Goal: Transaction & Acquisition: Purchase product/service

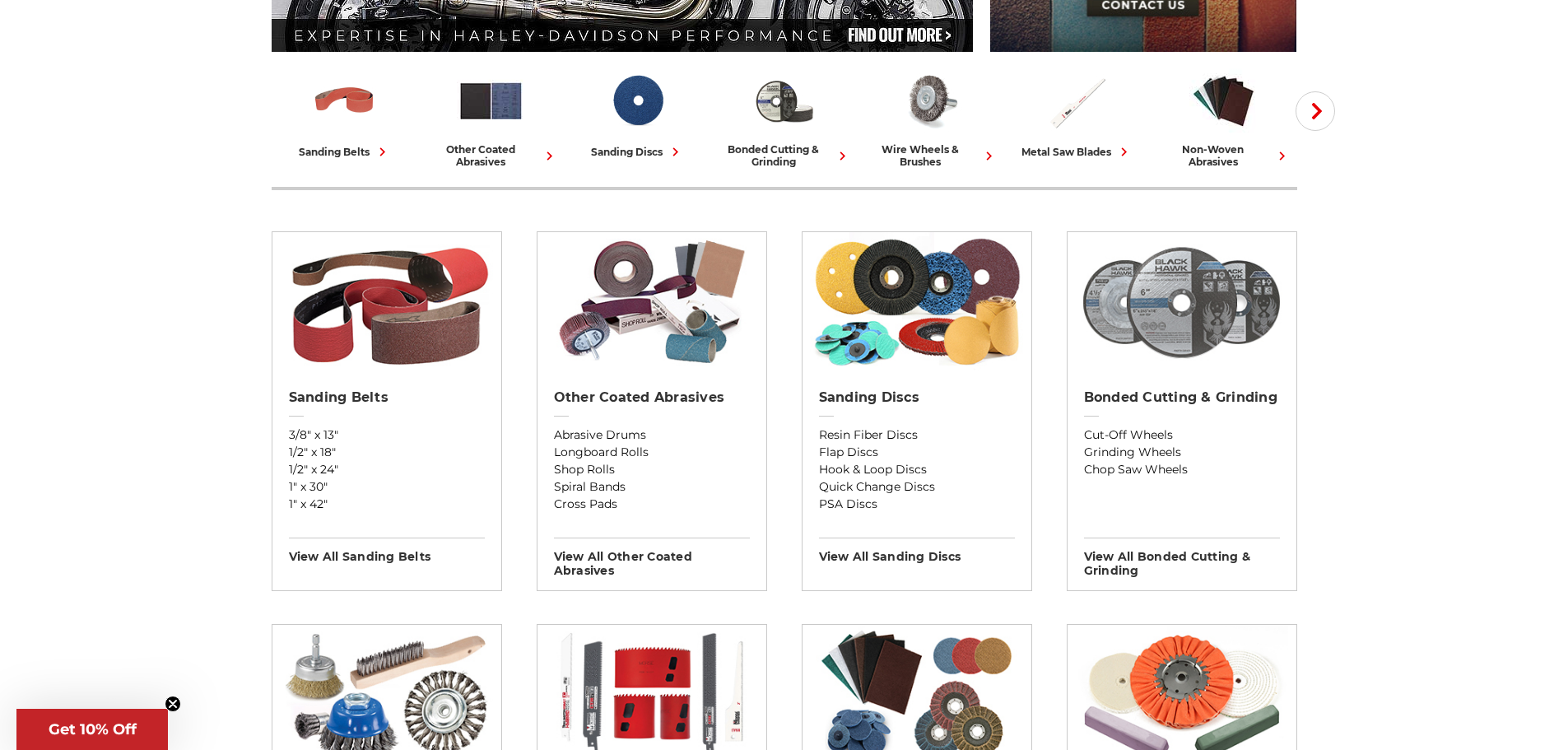
scroll to position [411, 0]
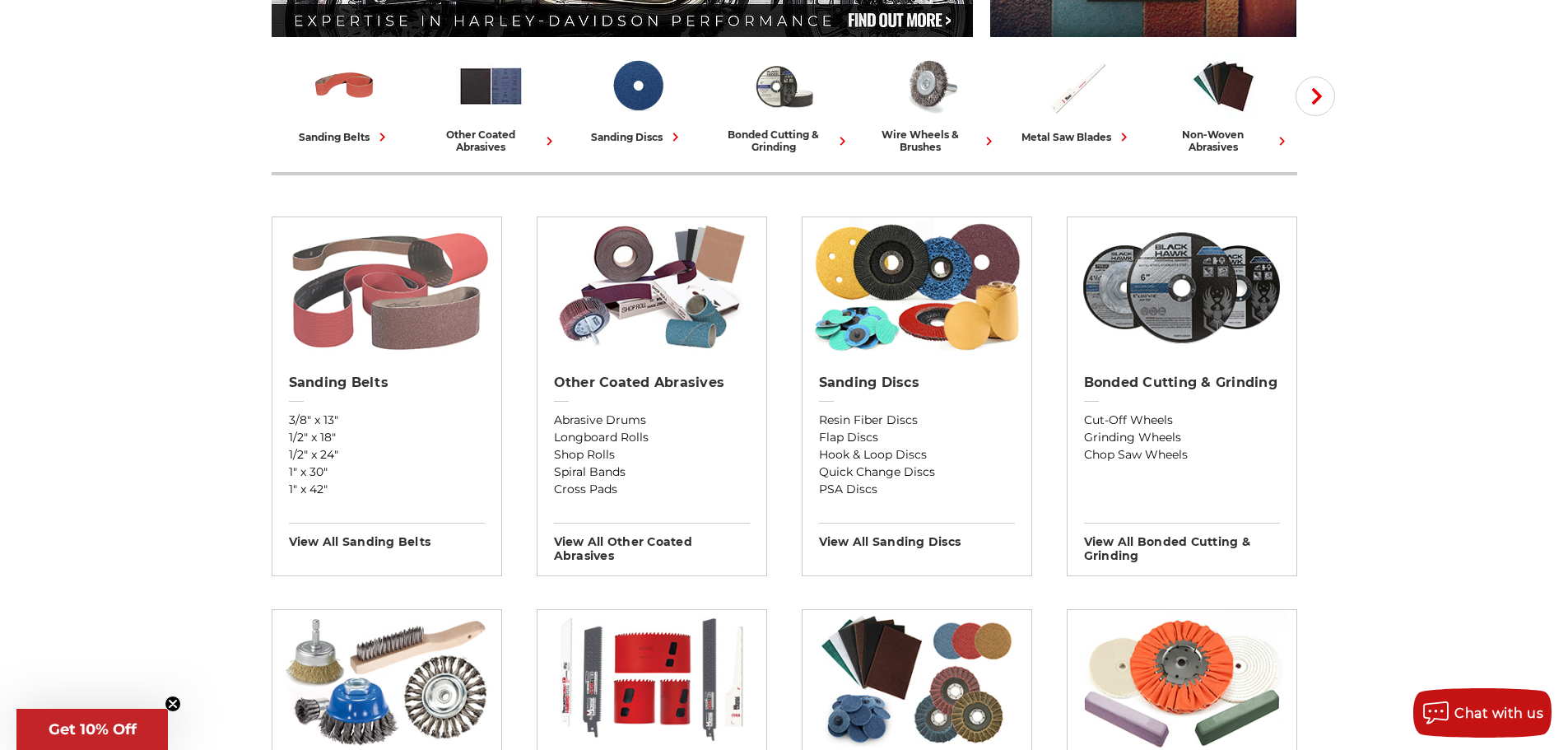
click at [361, 325] on img at bounding box center [386, 287] width 213 height 140
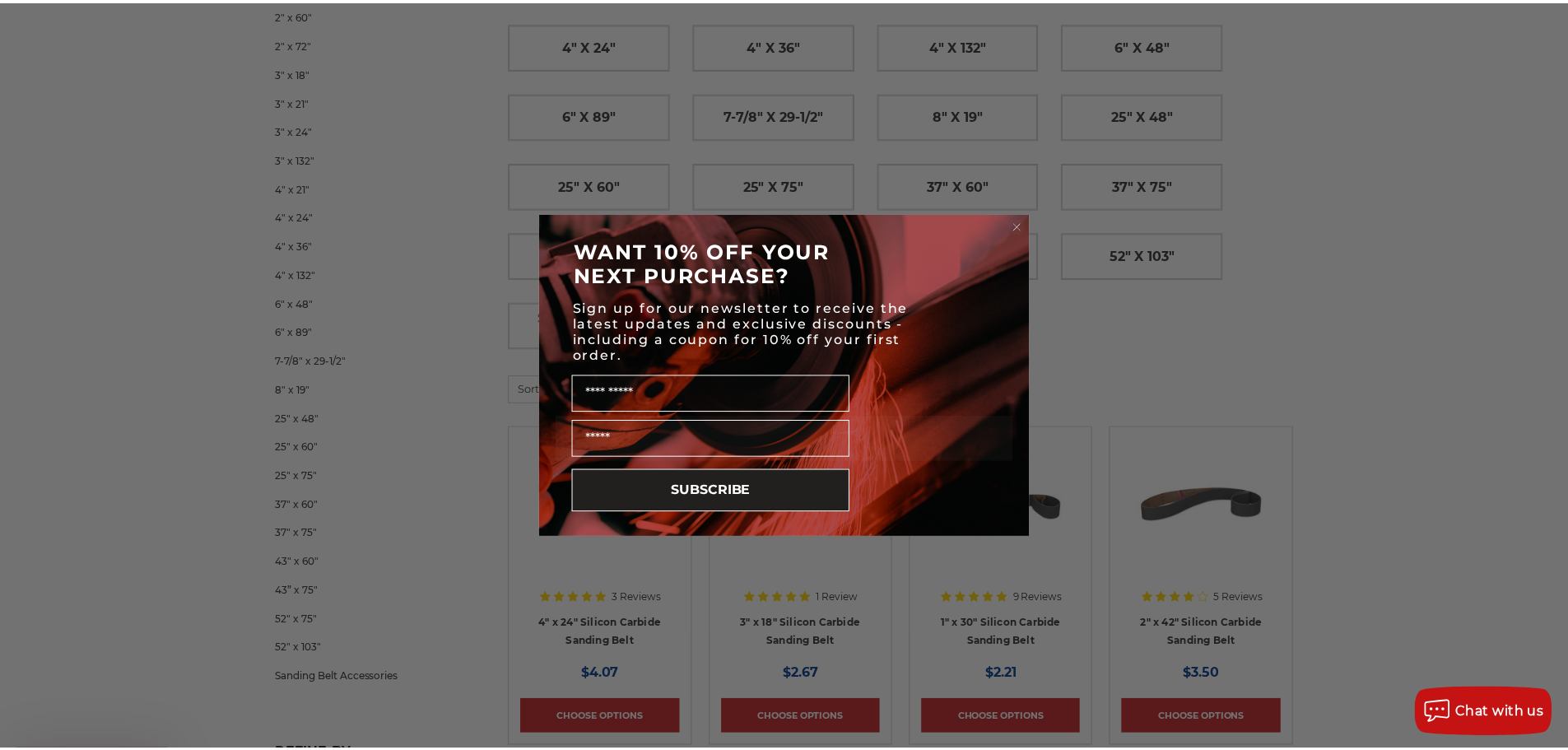
scroll to position [823, 0]
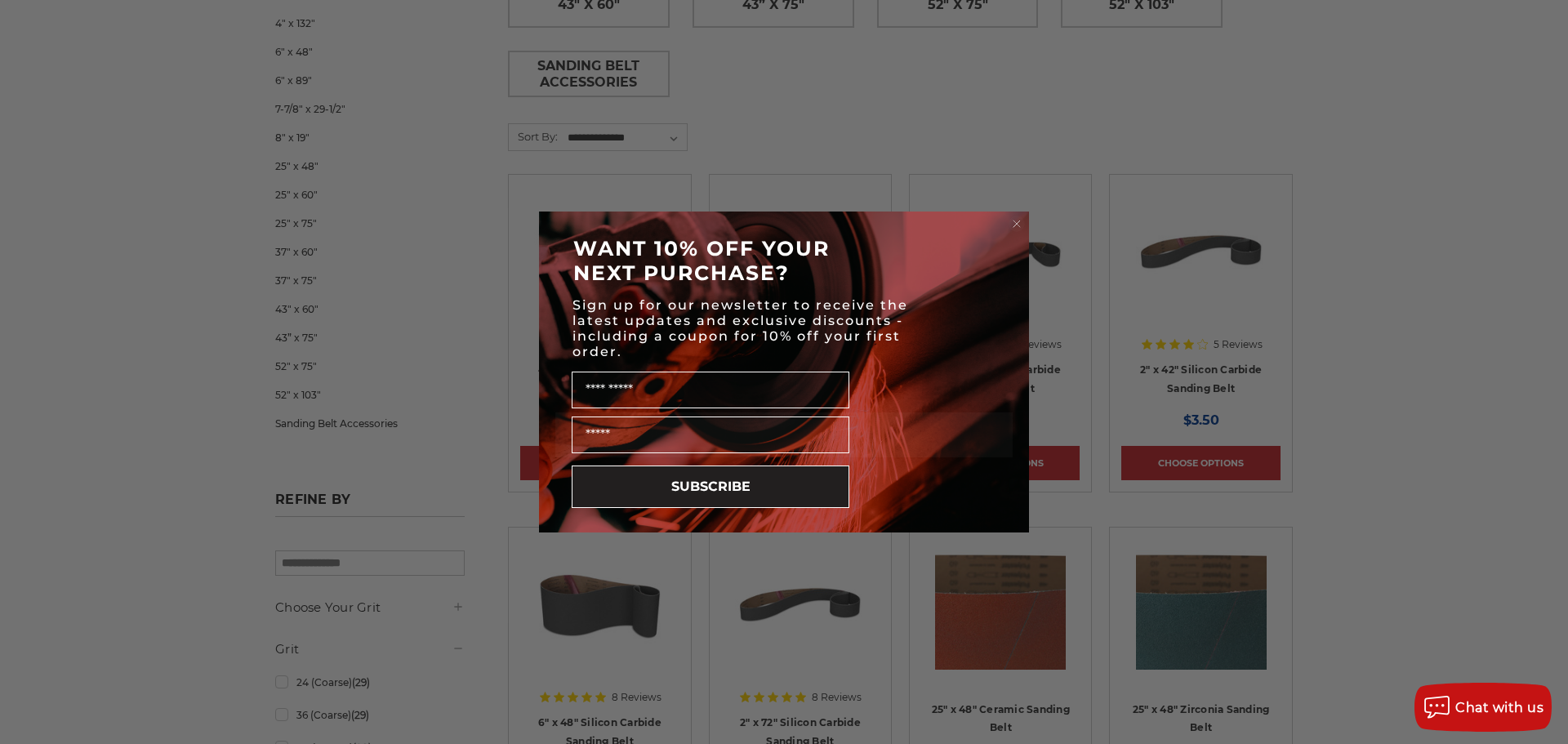
click at [1017, 223] on circle "Close dialog" at bounding box center [1017, 224] width 16 height 16
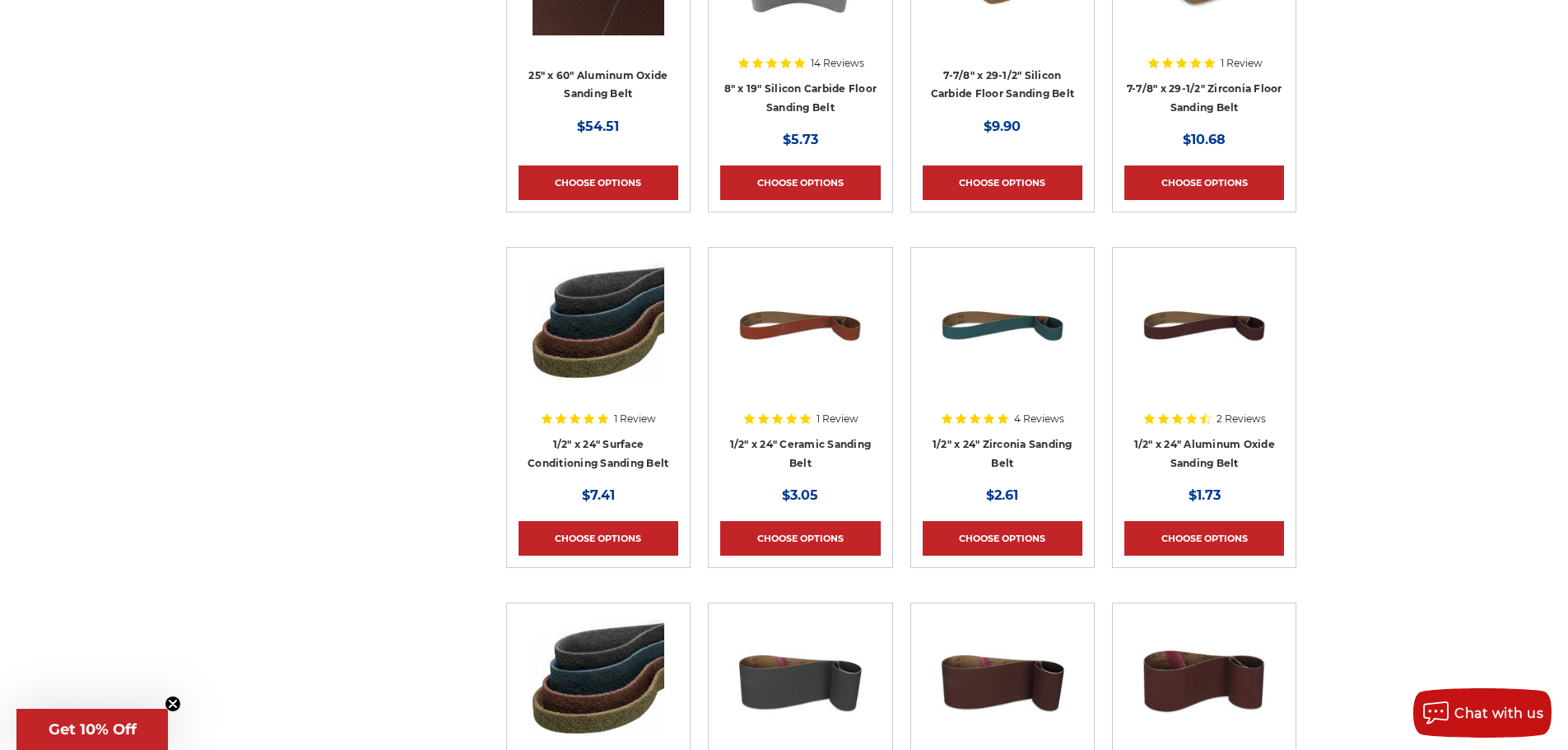
scroll to position [4199, 0]
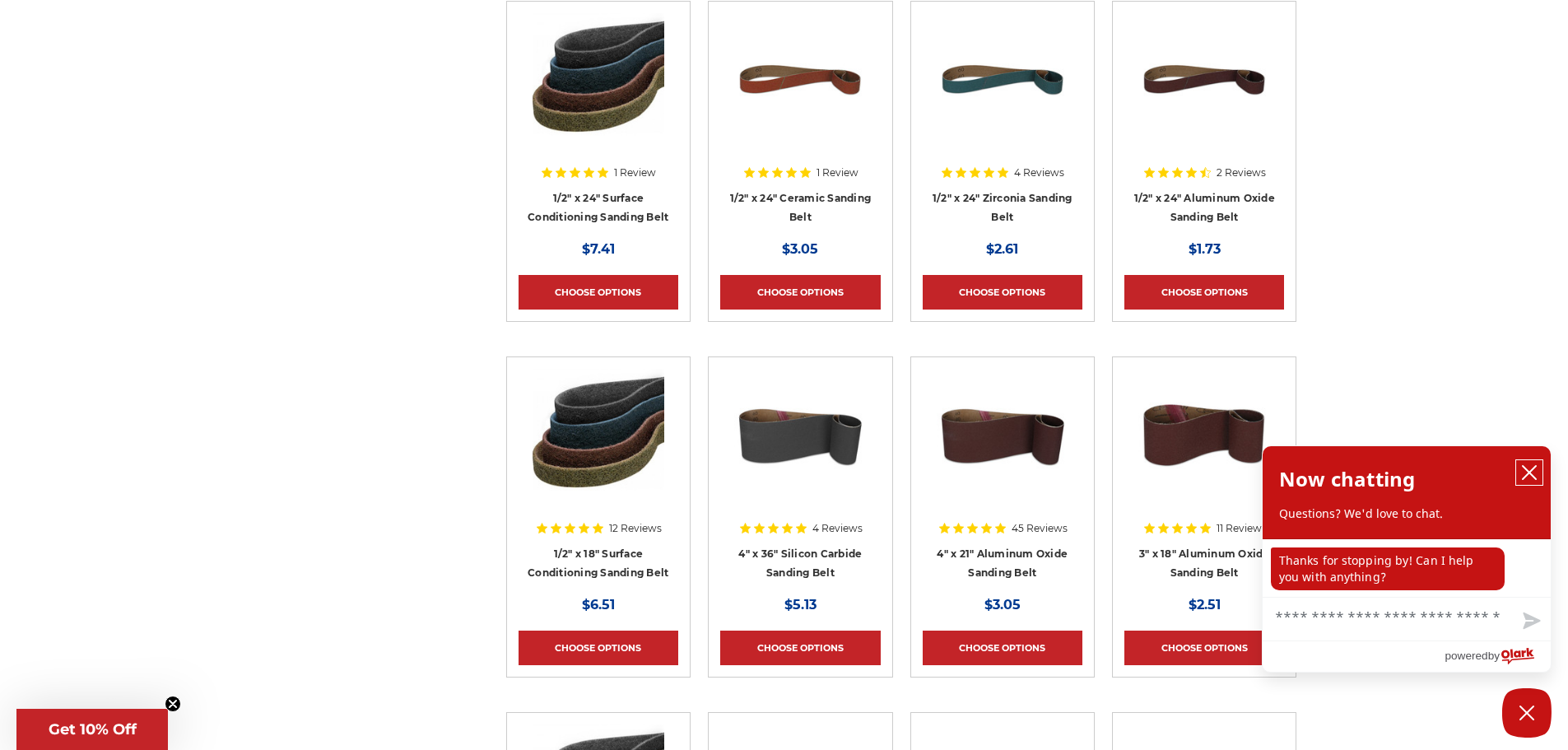
click at [1525, 474] on icon "close chatbox" at bounding box center [1530, 472] width 17 height 17
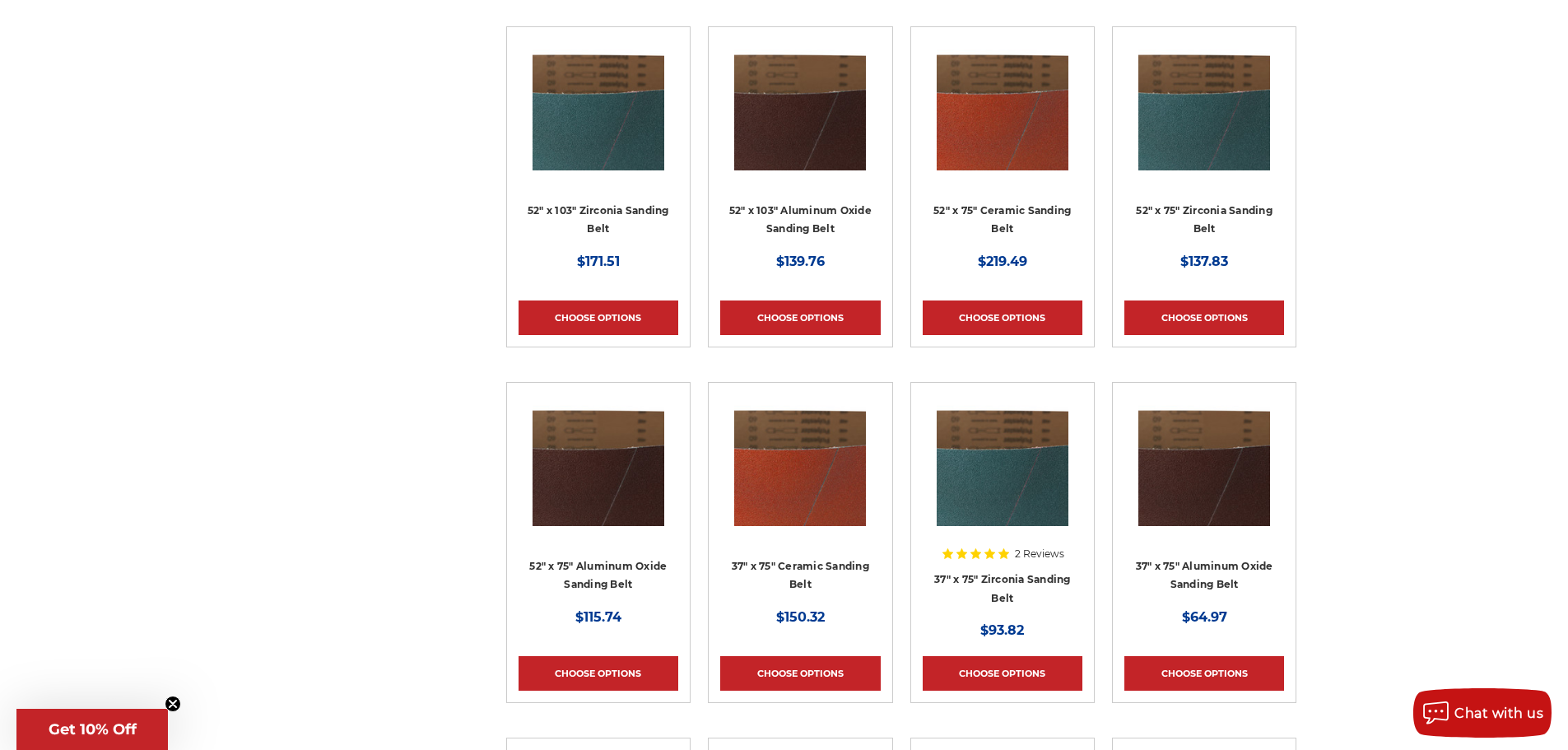
scroll to position [0, 0]
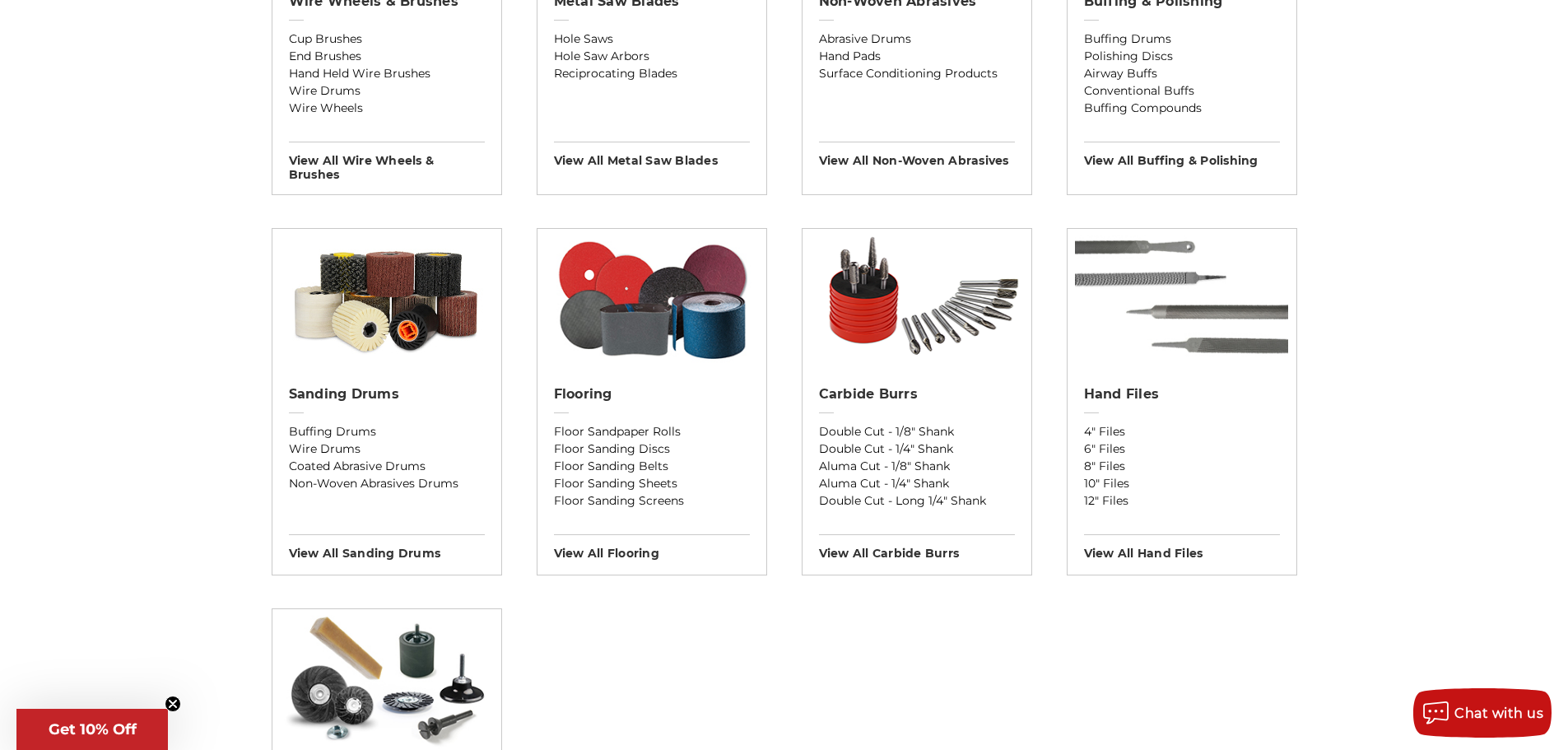
scroll to position [1234, 0]
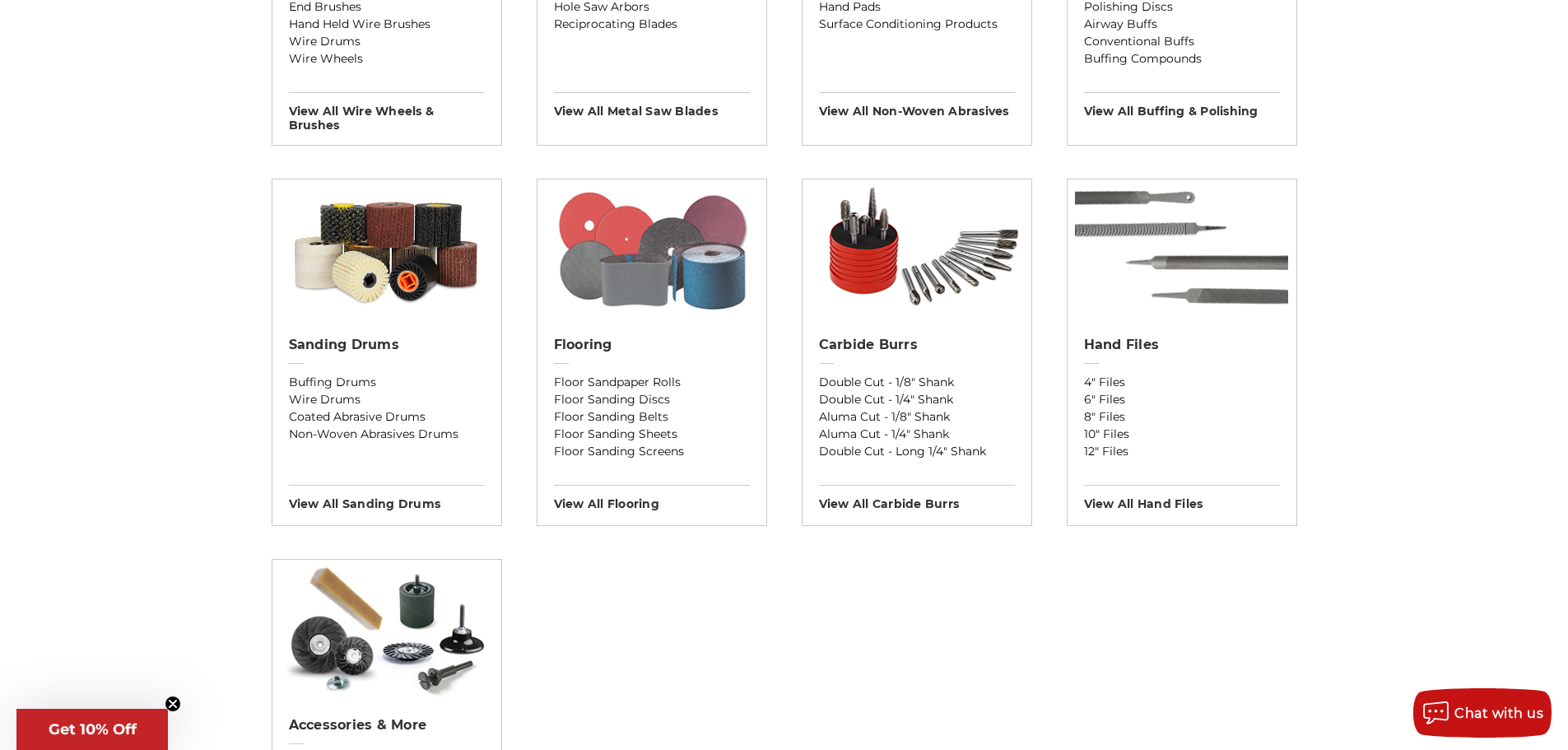
click at [615, 237] on img at bounding box center [652, 250] width 213 height 140
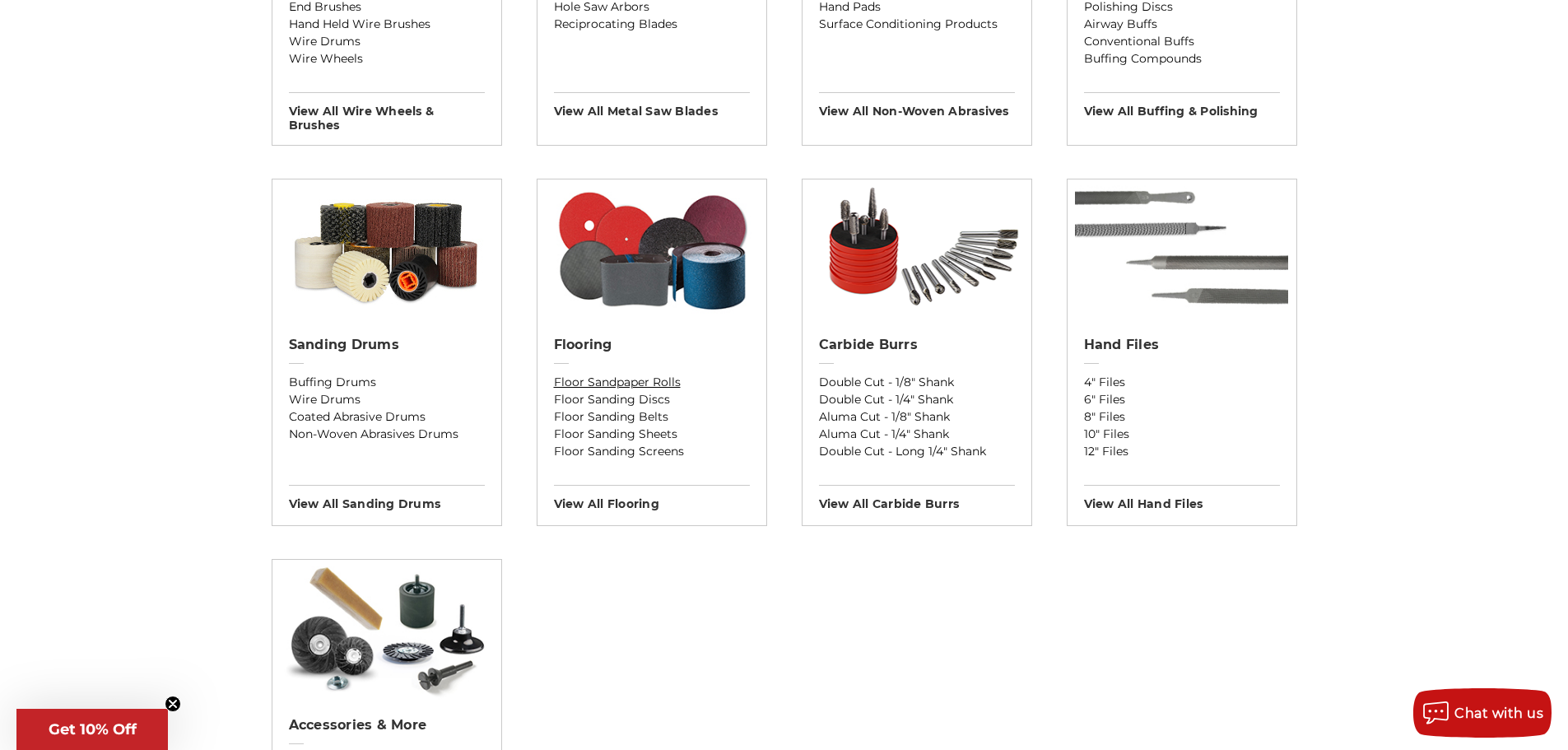
click at [651, 388] on link "Floor Sandpaper Rolls" at bounding box center [652, 382] width 196 height 17
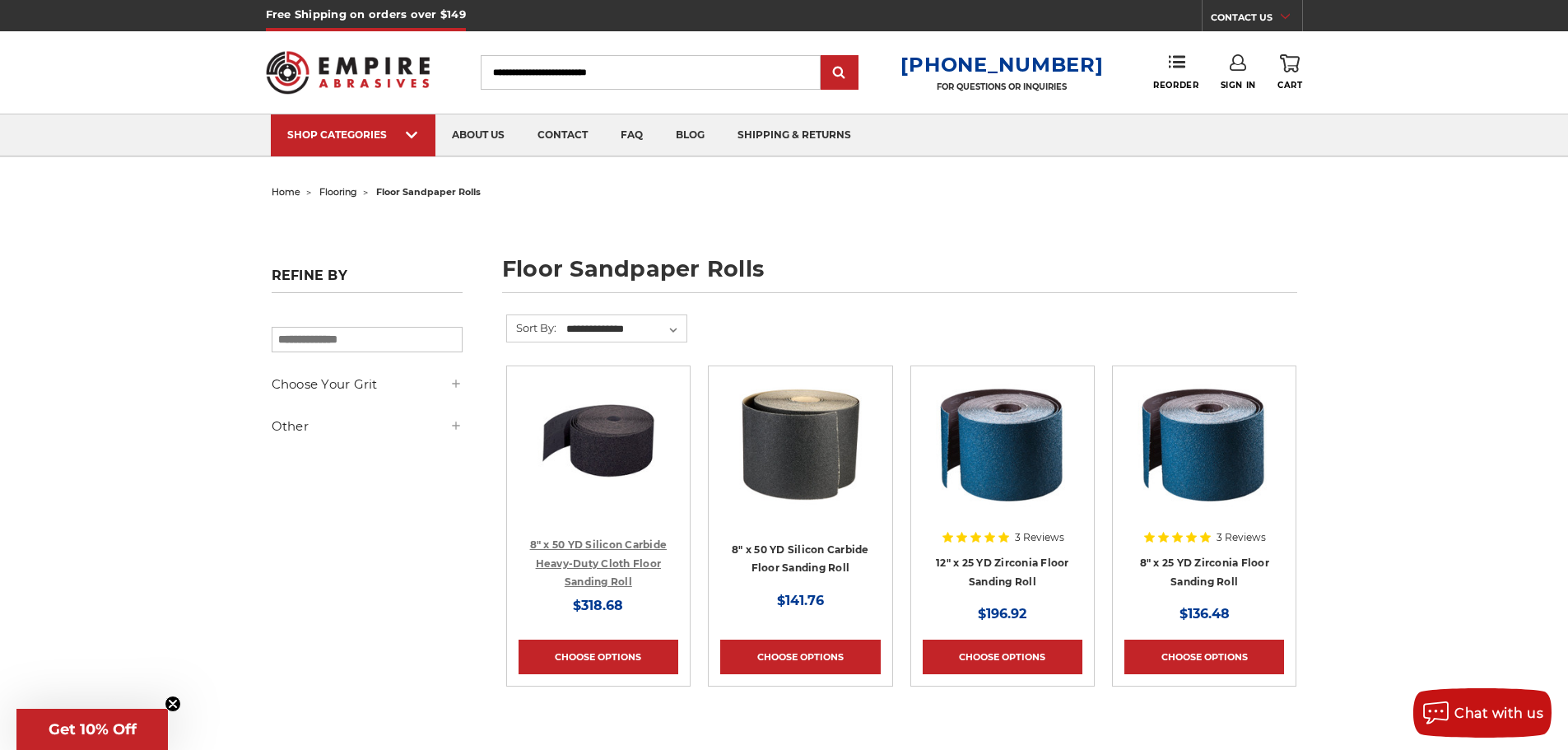
click at [587, 557] on link "8" x 50 YD Silicon Carbide Heavy-Duty Cloth Floor Sanding Roll" at bounding box center [598, 563] width 137 height 50
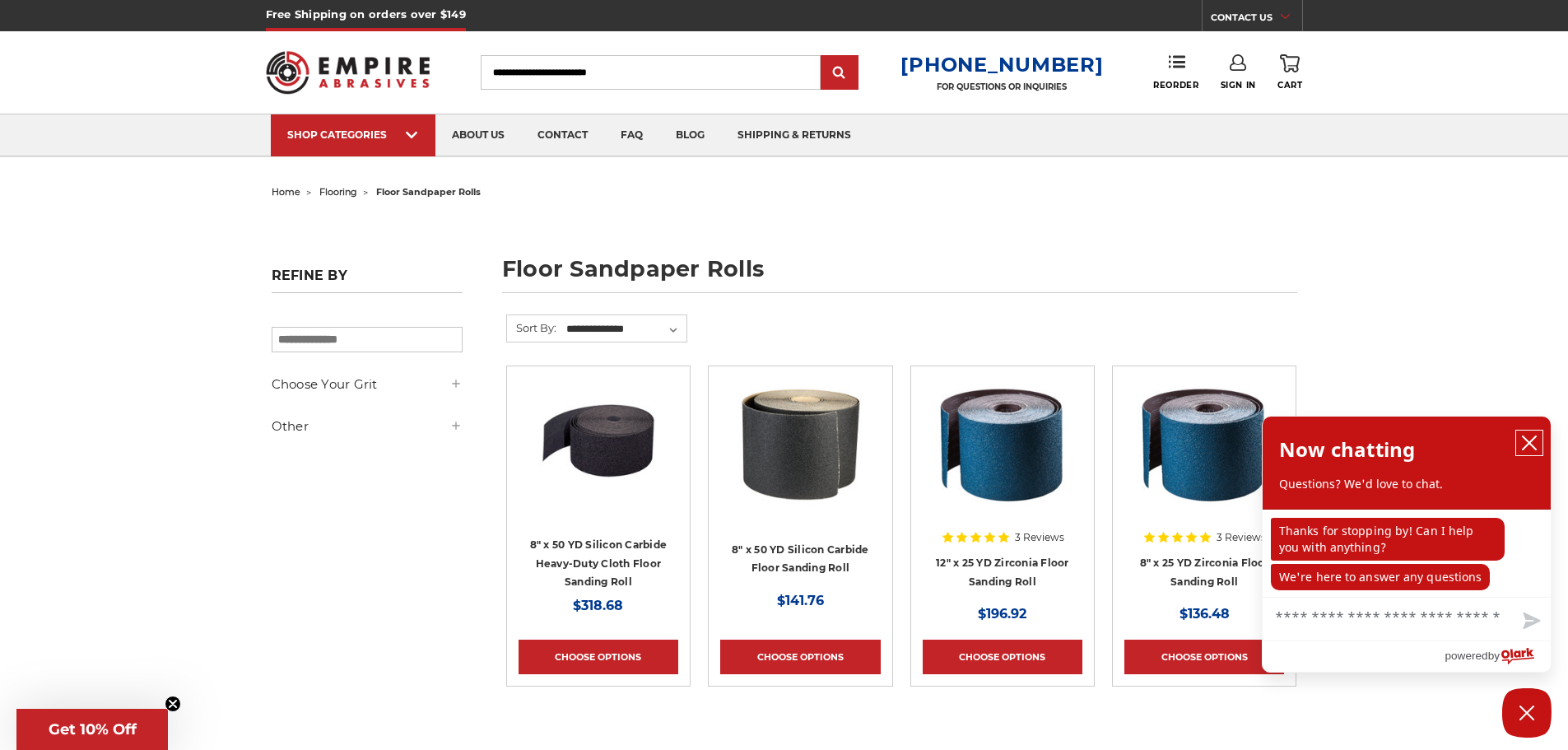
click at [1524, 450] on icon "close chatbox" at bounding box center [1530, 443] width 13 height 13
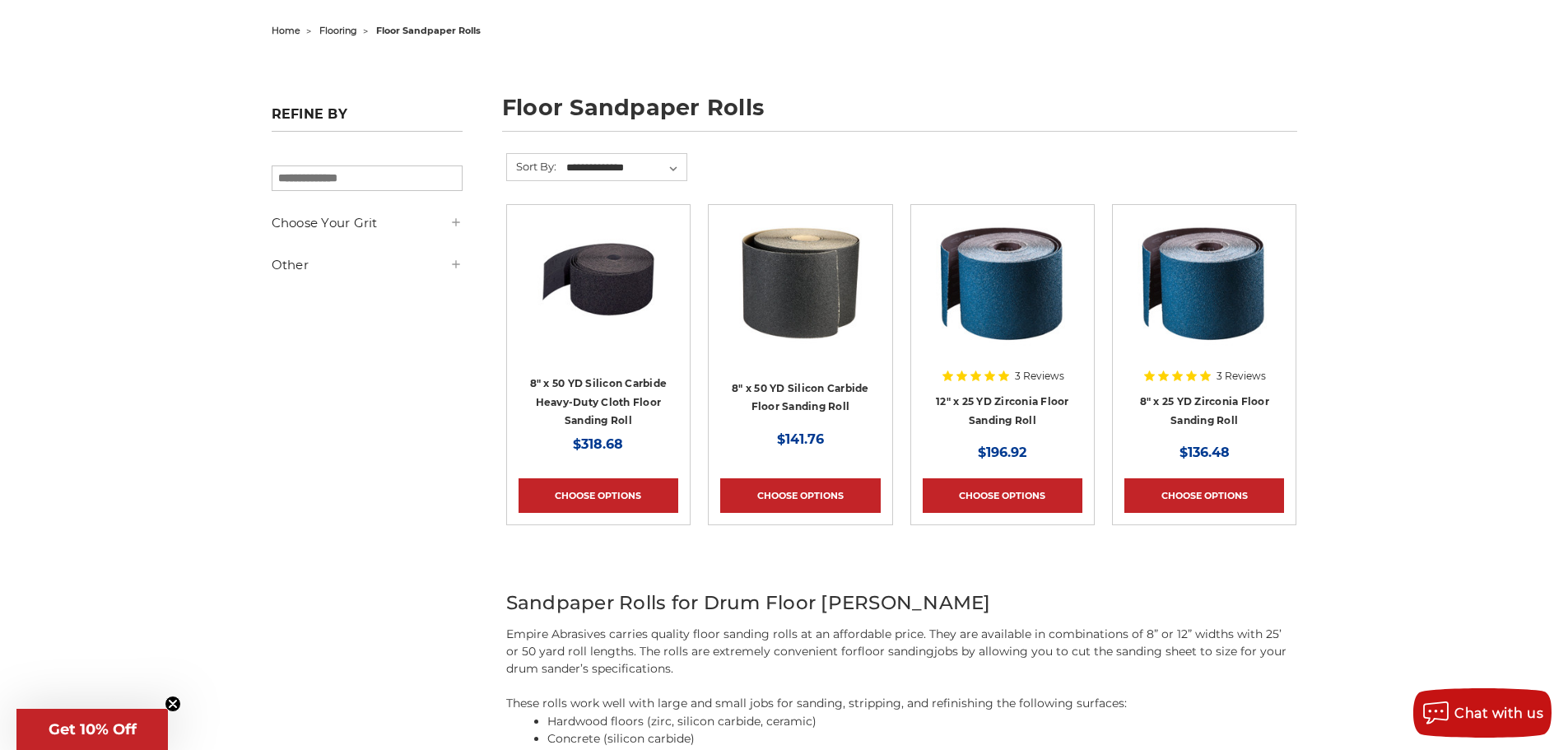
scroll to position [165, 0]
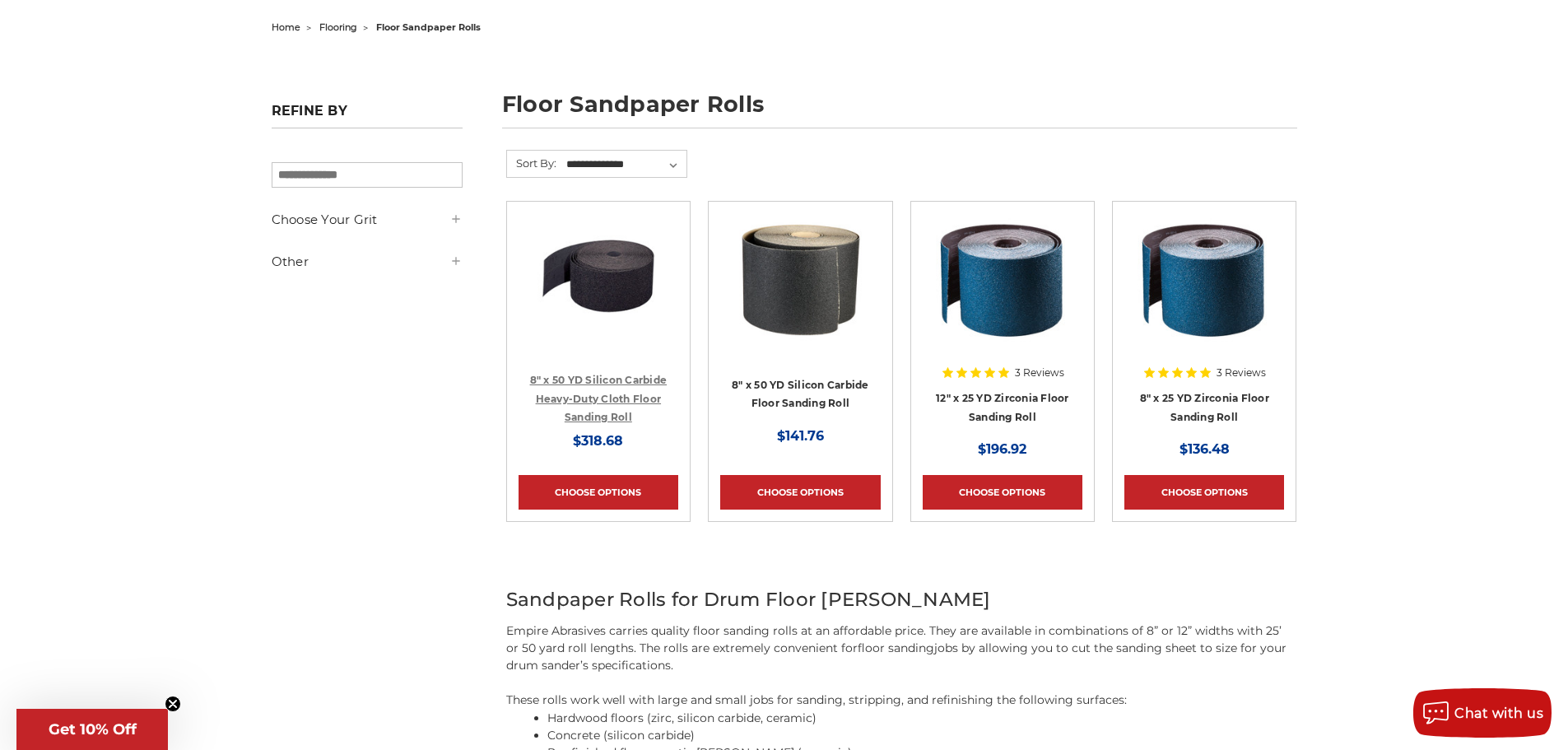
click at [643, 375] on link "8" x 50 YD Silicon Carbide Heavy-Duty Cloth Floor Sanding Roll" at bounding box center [598, 398] width 137 height 50
click at [793, 382] on link "8" x 50 YD Silicon Carbide Floor Sanding Roll" at bounding box center [800, 394] width 137 height 31
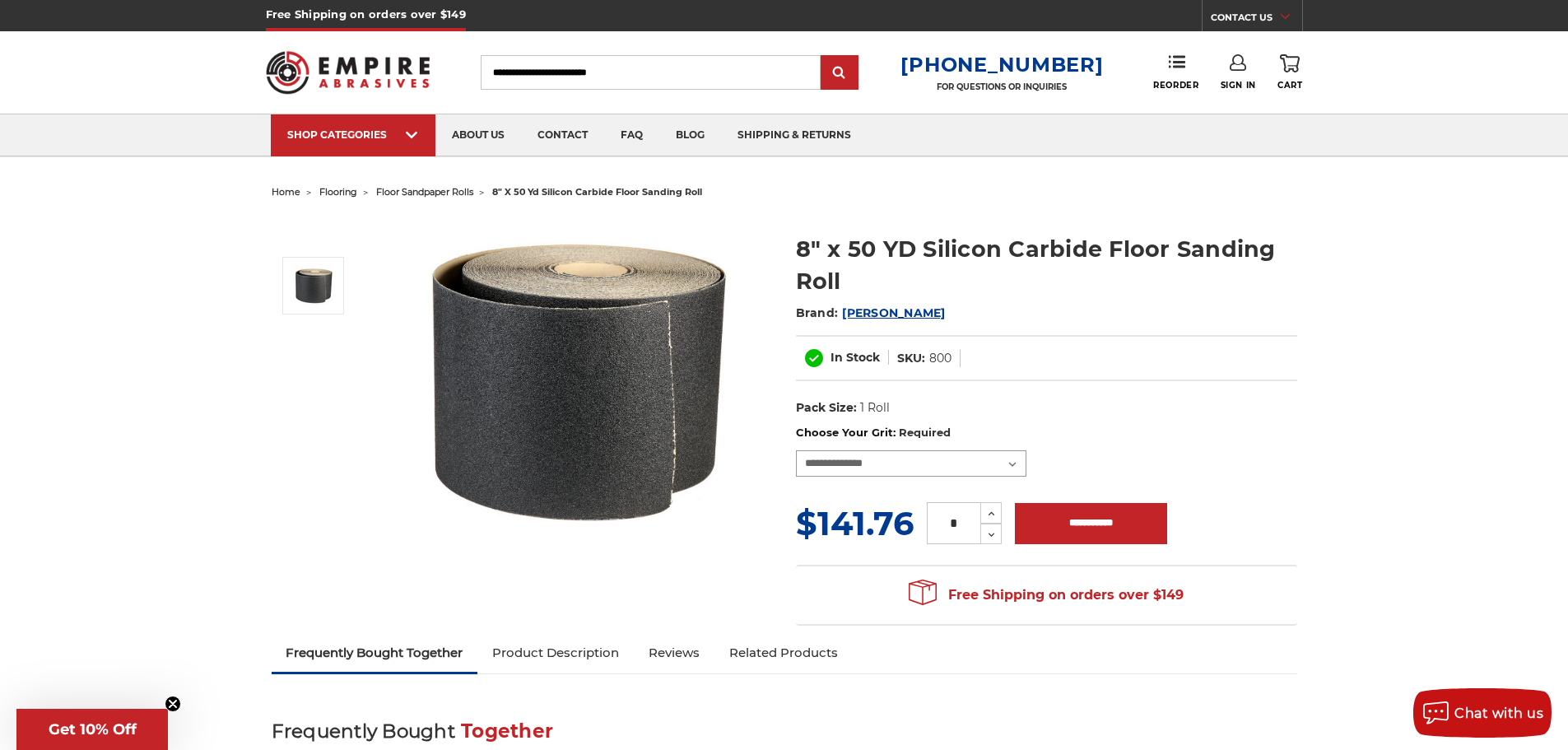
click at [1016, 458] on select "**********" at bounding box center [911, 464] width 230 height 26
click at [1010, 459] on select "**********" at bounding box center [911, 464] width 230 height 26
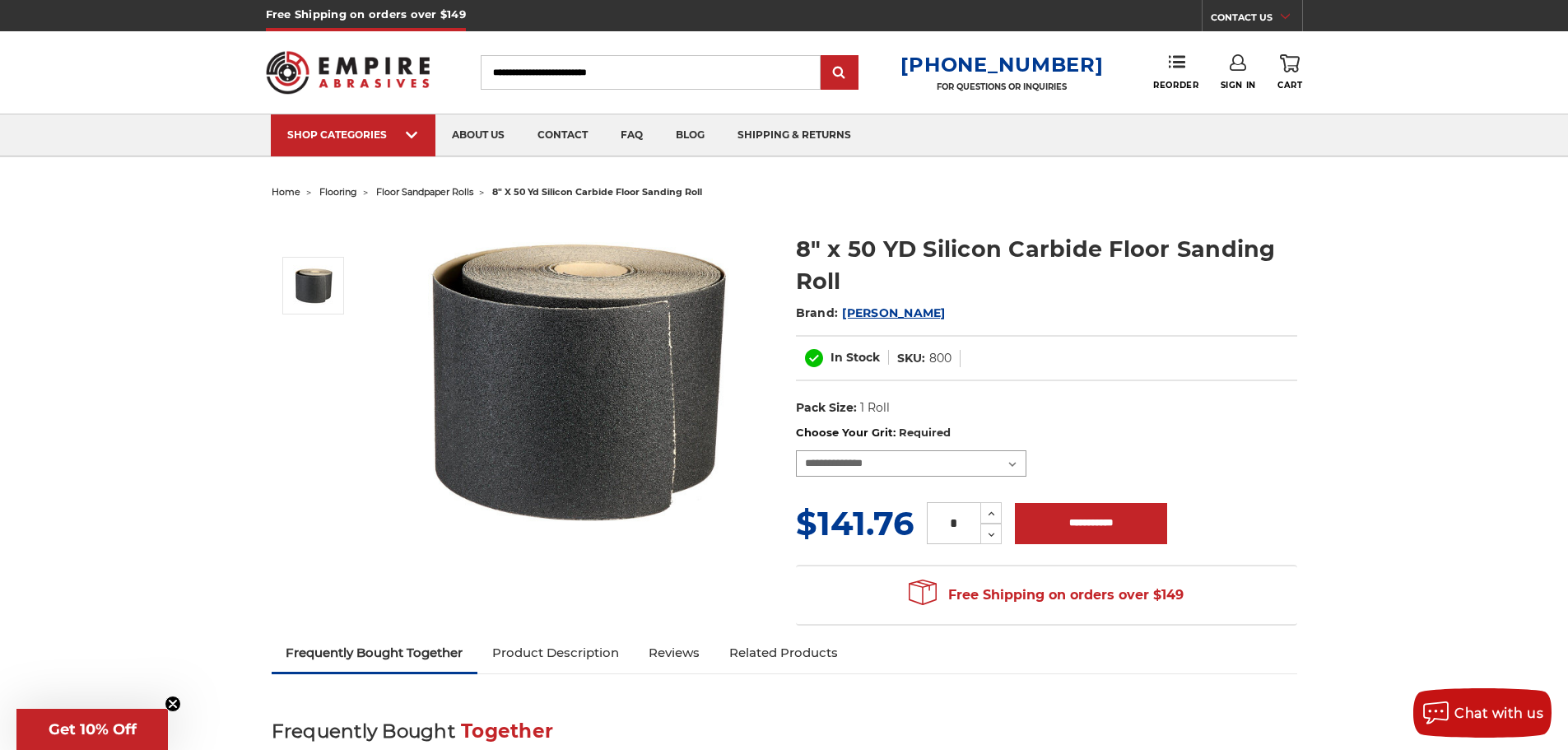
click at [1010, 459] on select "**********" at bounding box center [911, 464] width 230 height 26
drag, startPoint x: 691, startPoint y: 557, endPoint x: 280, endPoint y: 317, distance: 475.9
click at [280, 317] on div "8" x 50 YD Silicon Carbide Floor Sanding Roll Brand: Mercer In Stock SKU: 800 U…" at bounding box center [784, 419] width 1049 height 430
drag, startPoint x: 730, startPoint y: 570, endPoint x: 418, endPoint y: 387, distance: 361.7
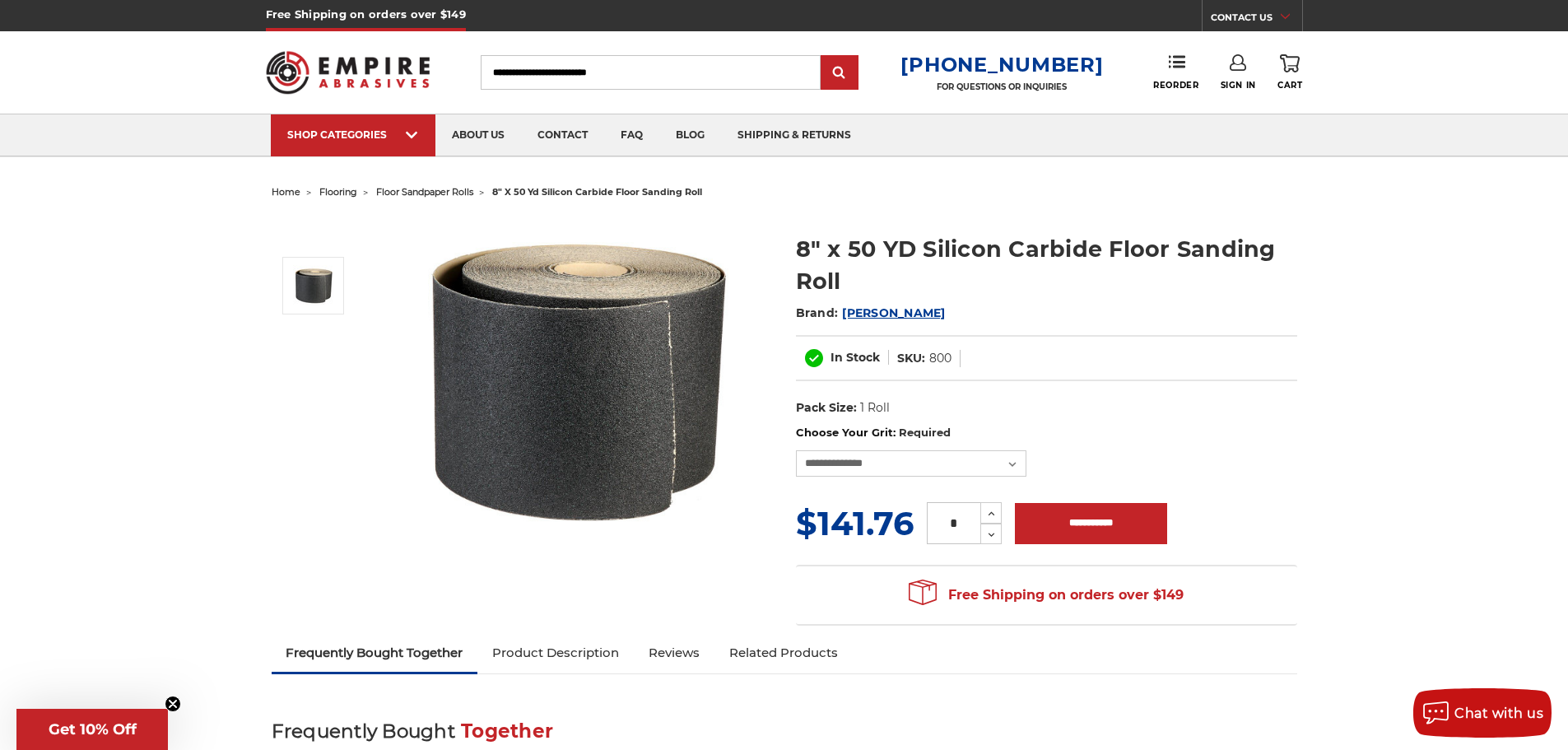
click at [418, 387] on div "8" x 50 YD Silicon Carbide Floor Sanding Roll Brand: Mercer In Stock SKU: 800 U…" at bounding box center [784, 419] width 1049 height 430
click at [994, 464] on select "**********" at bounding box center [911, 464] width 230 height 26
click at [1255, 375] on div "In Stock SKU: 800" at bounding box center [1046, 357] width 501 height 46
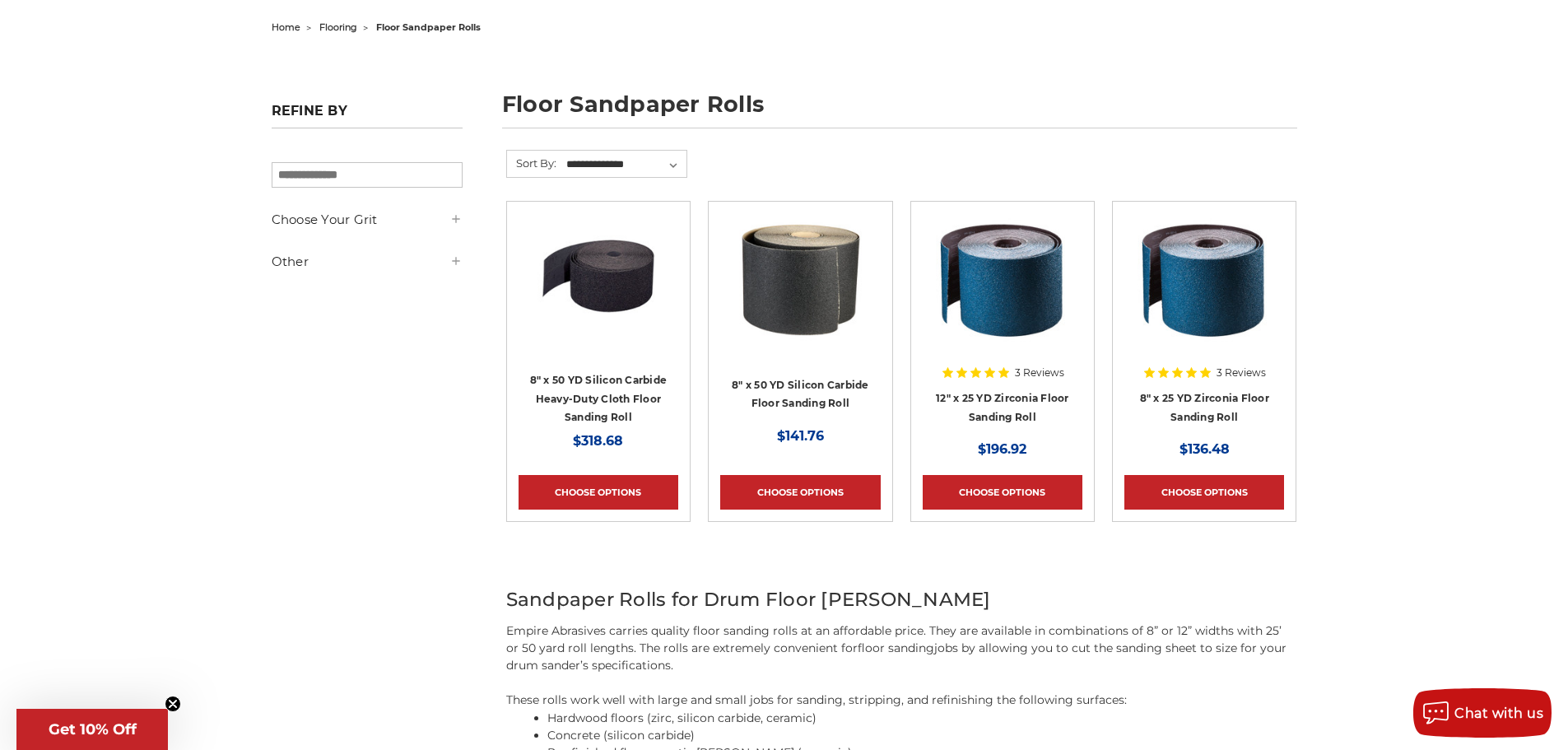
click at [1027, 381] on div "3 Reviews" at bounding box center [1002, 372] width 123 height 27
click at [1019, 412] on link "12" x 25 YD Zirconia Floor Sanding Roll" at bounding box center [1002, 407] width 134 height 31
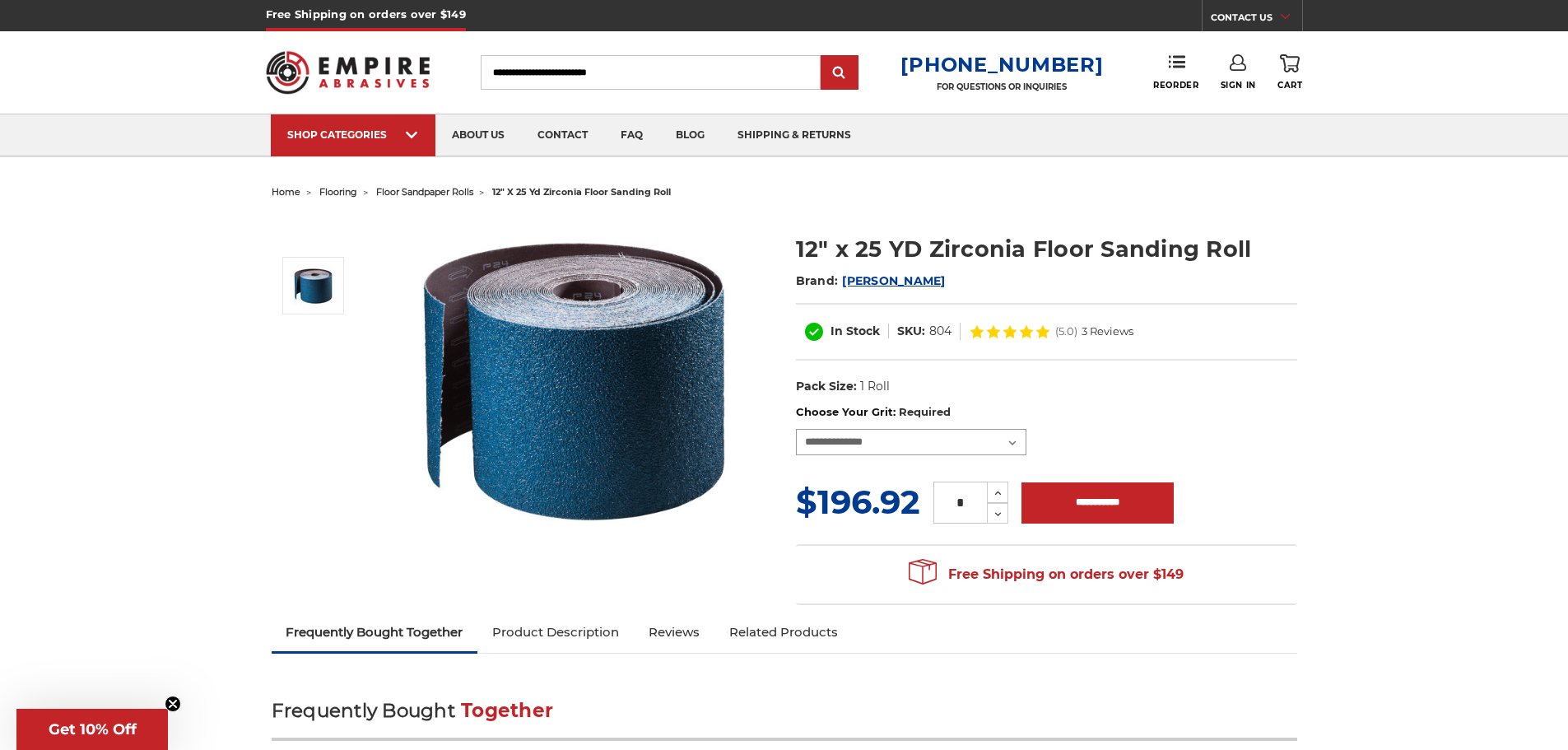
click at [1012, 444] on select "**********" at bounding box center [911, 442] width 230 height 26
